Goal: Task Accomplishment & Management: Manage account settings

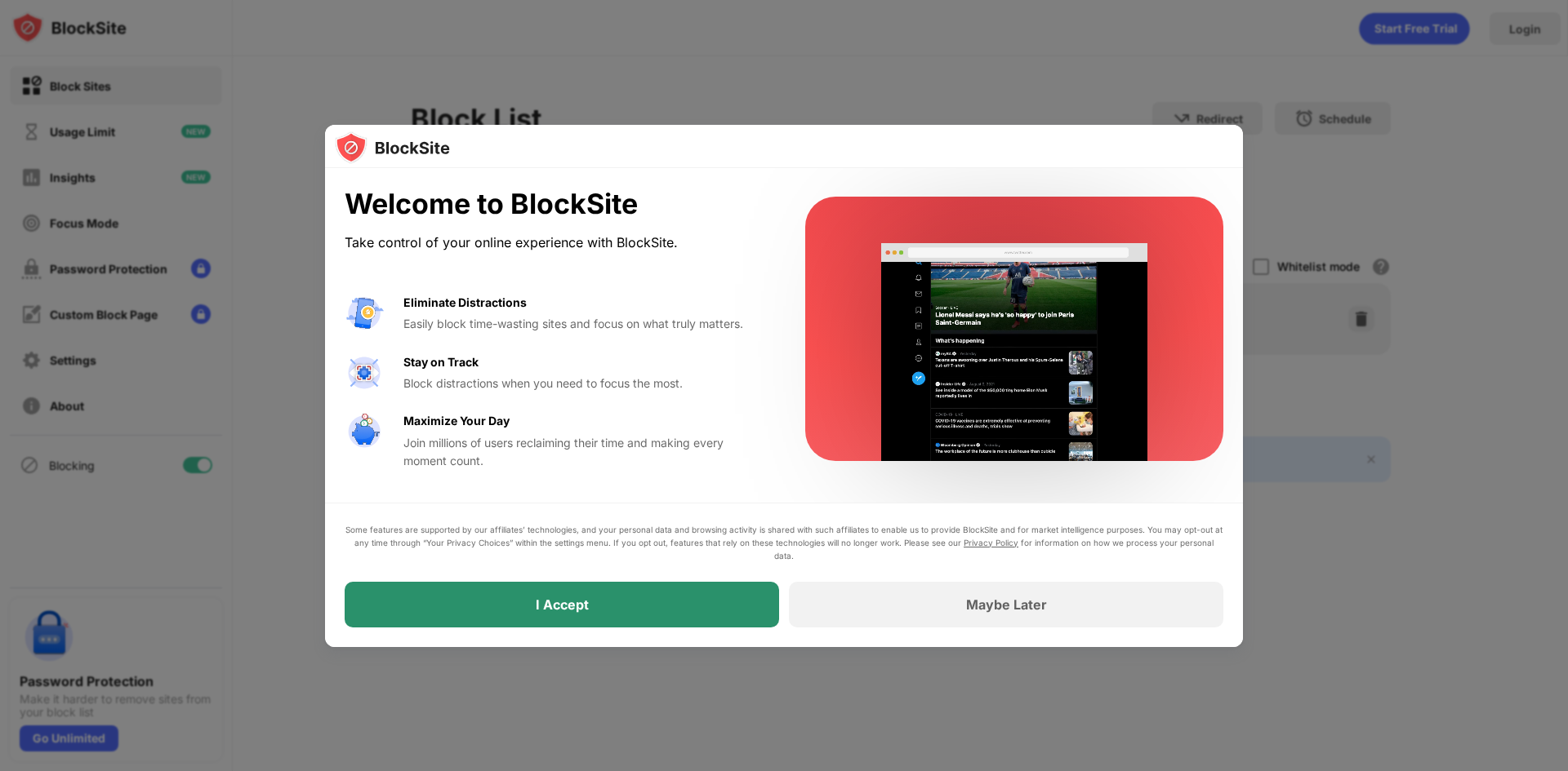
click at [480, 612] on div "I Accept" at bounding box center [562, 605] width 434 height 46
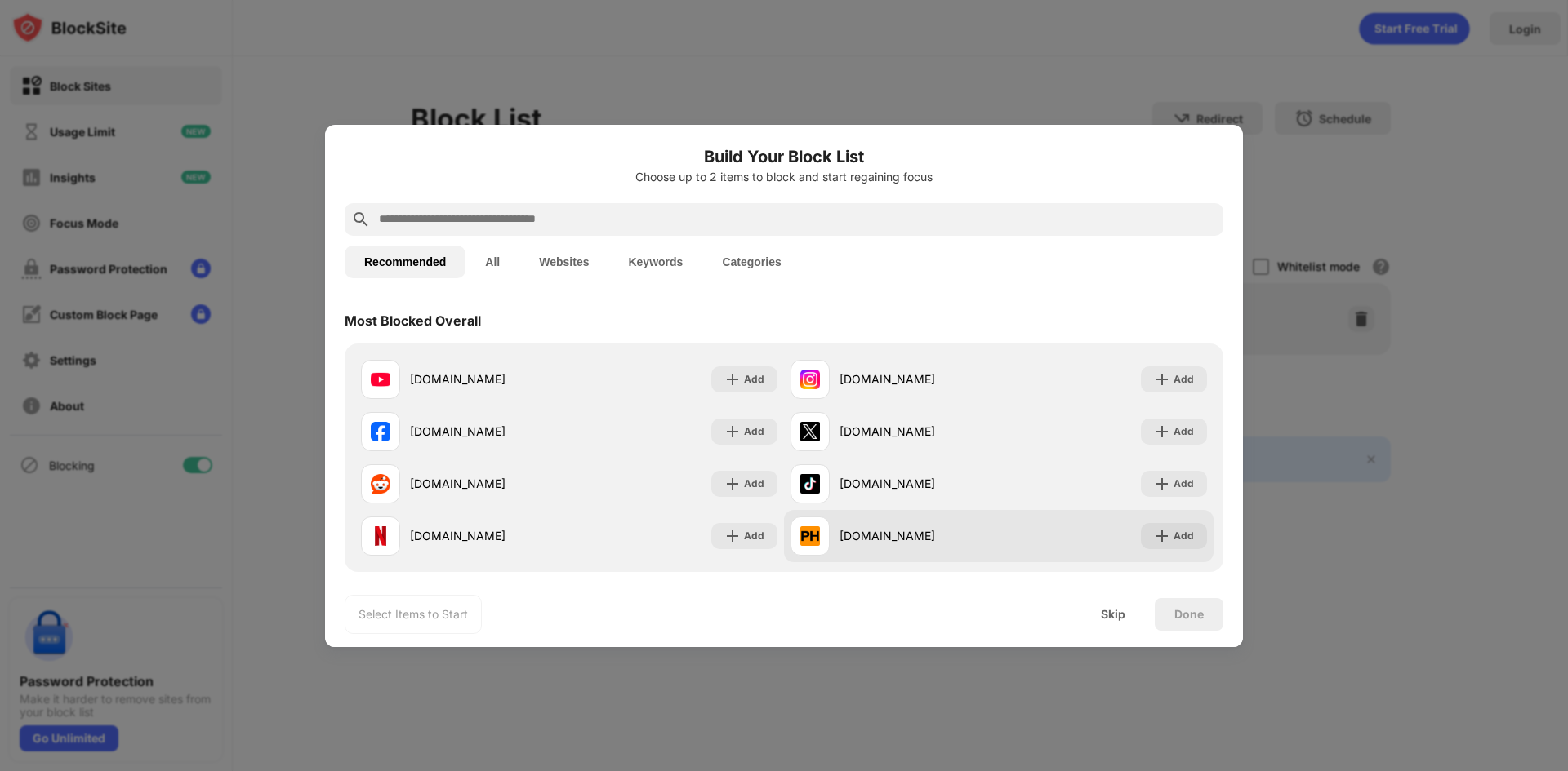
click at [875, 541] on div "pornhub.com" at bounding box center [918, 536] width 159 height 18
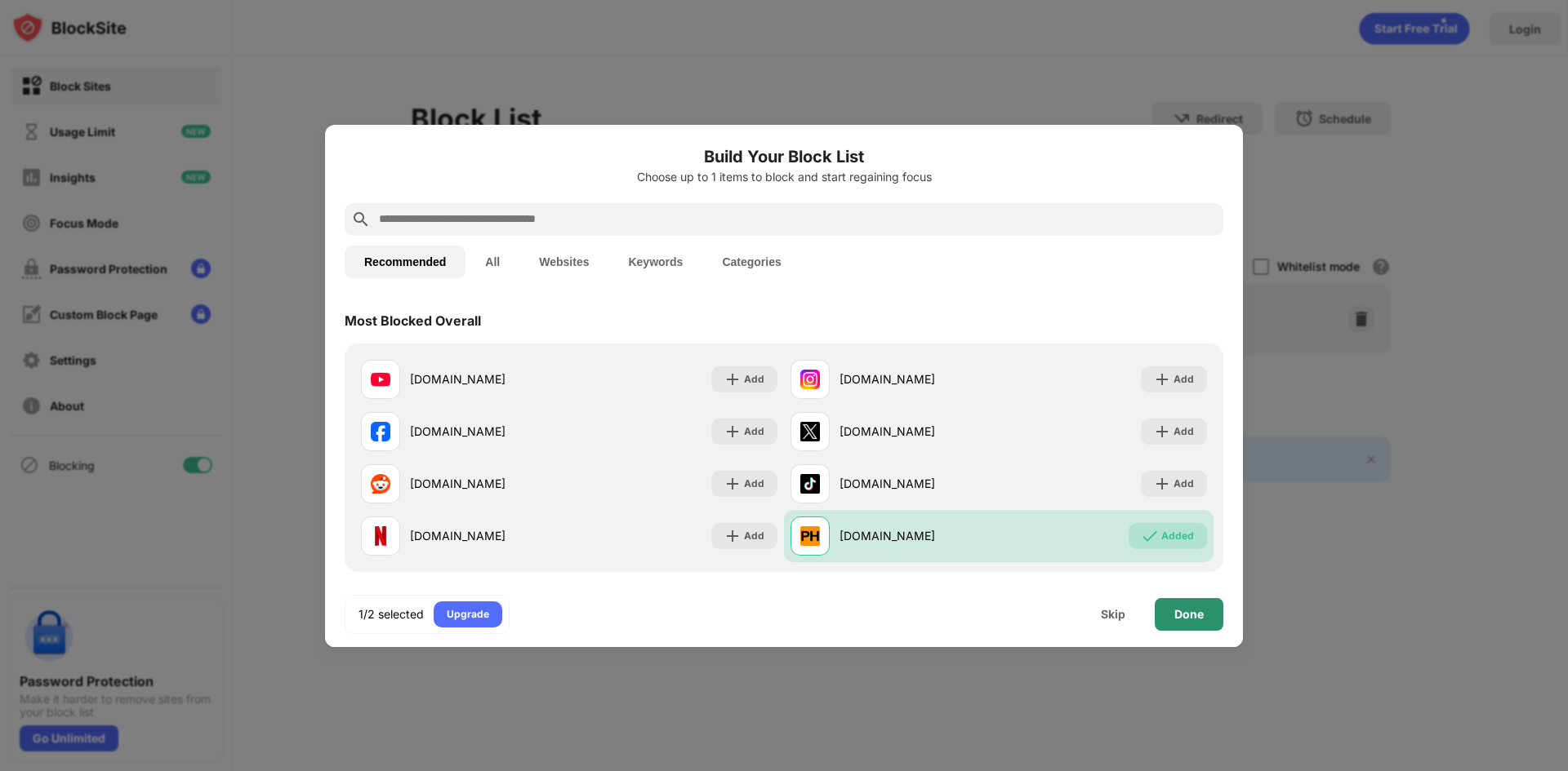
click at [1207, 615] on div "Done" at bounding box center [1188, 614] width 68 height 33
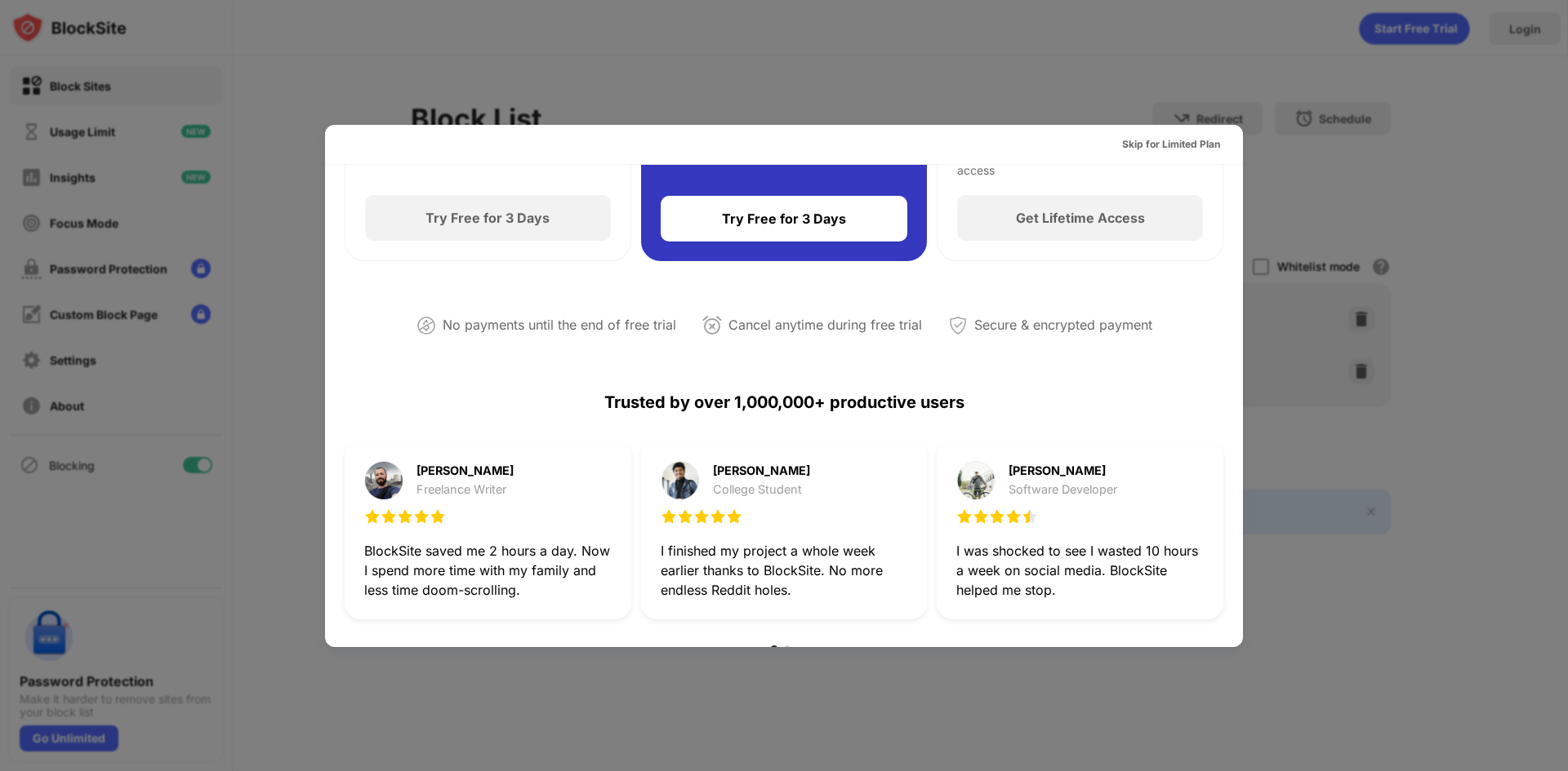
scroll to position [408, 0]
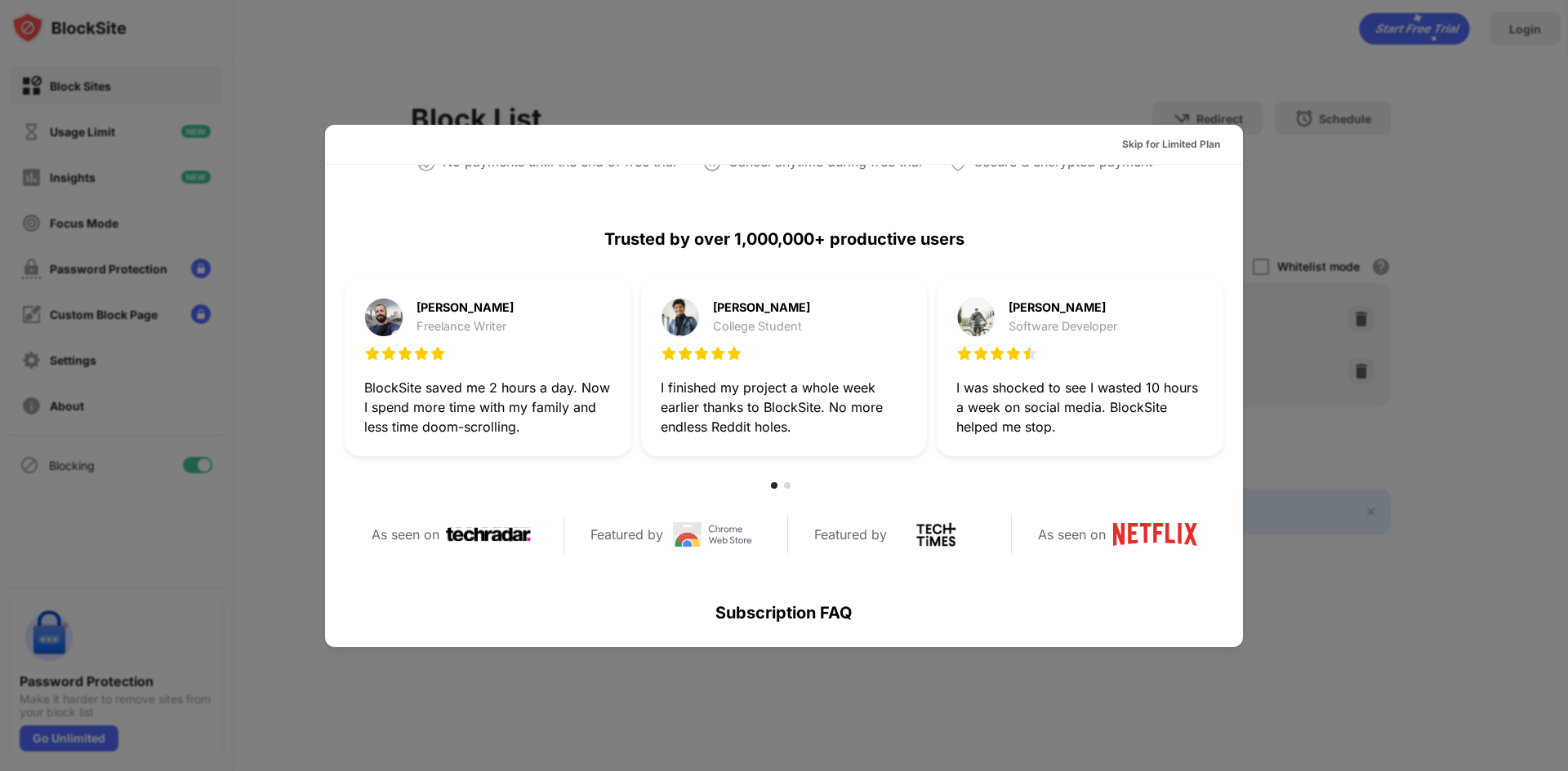
click at [1046, 93] on div at bounding box center [784, 386] width 1568 height 771
